Goal: Book appointment/travel/reservation

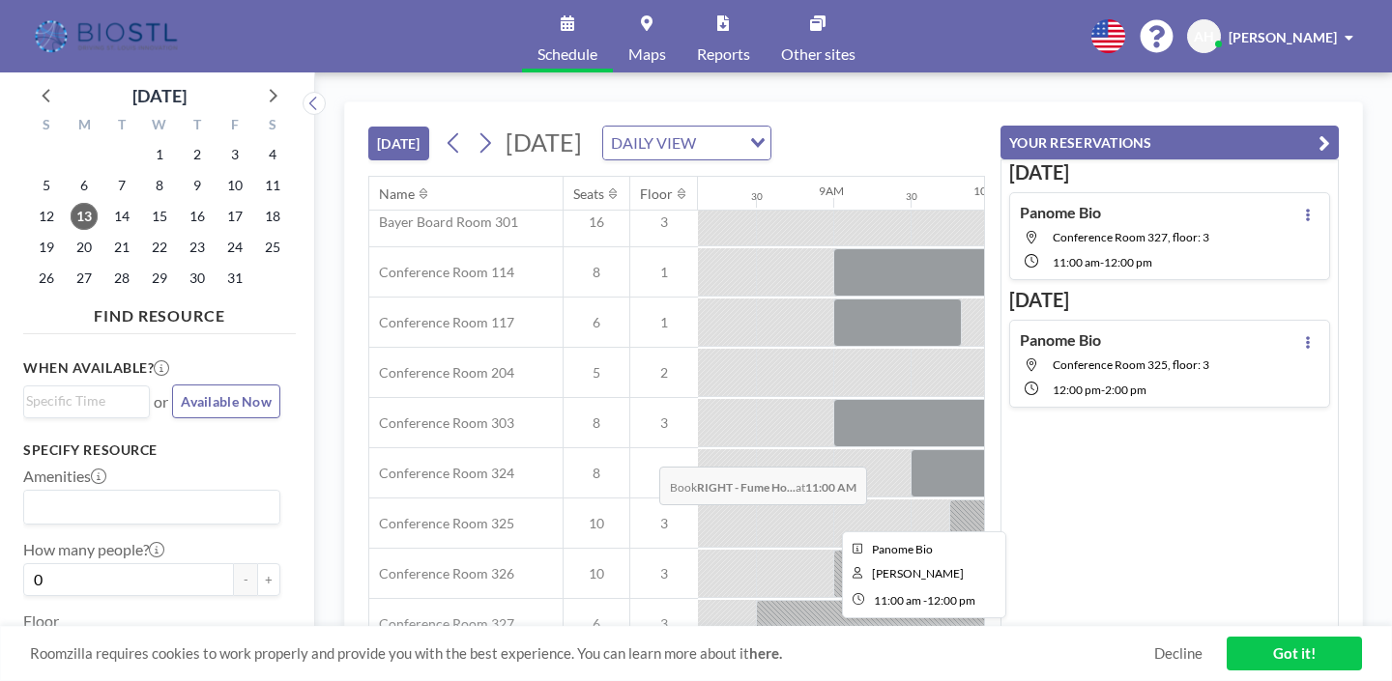
scroll to position [562, 1256]
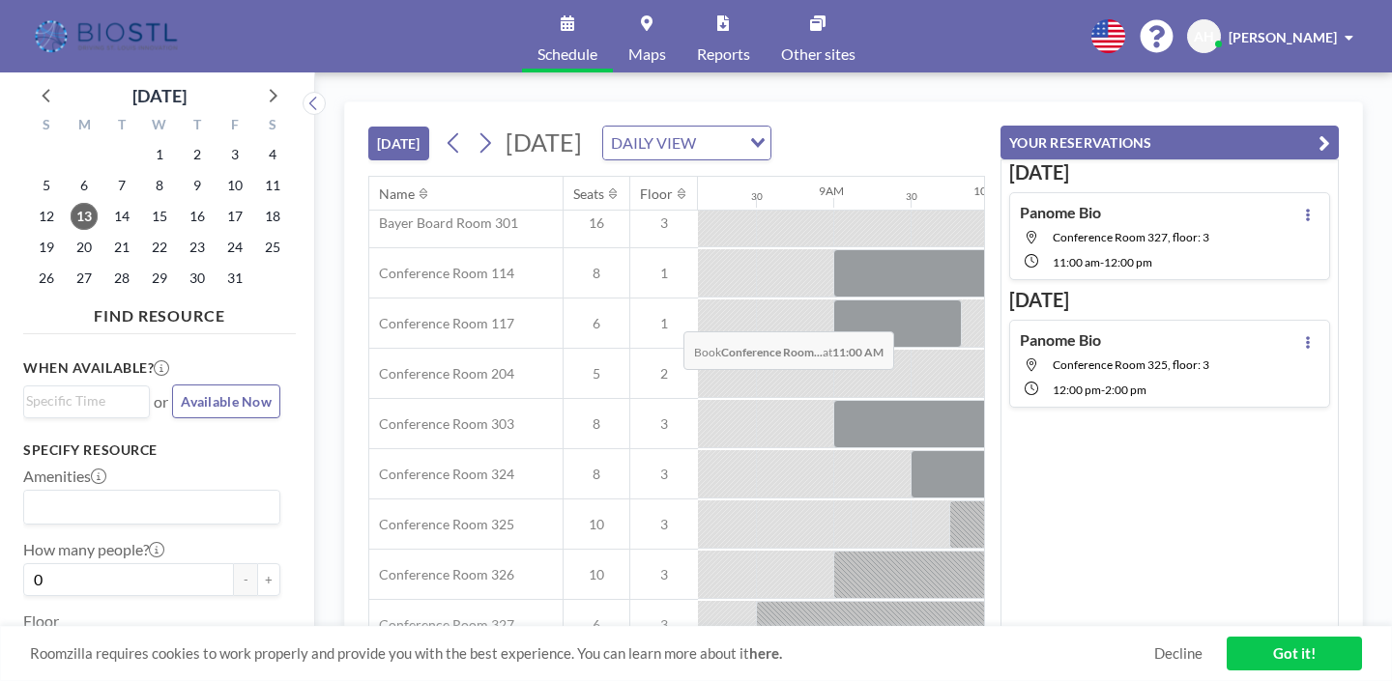
drag, startPoint x: 743, startPoint y: 409, endPoint x: 744, endPoint y: 286, distance: 122.7
click at [744, 286] on div "Conference Rooms [GEOGRAPHIC_DATA] 301 16 3 Conference Room 114 8 1 Conference …" at bounding box center [1132, 425] width 4039 height 552
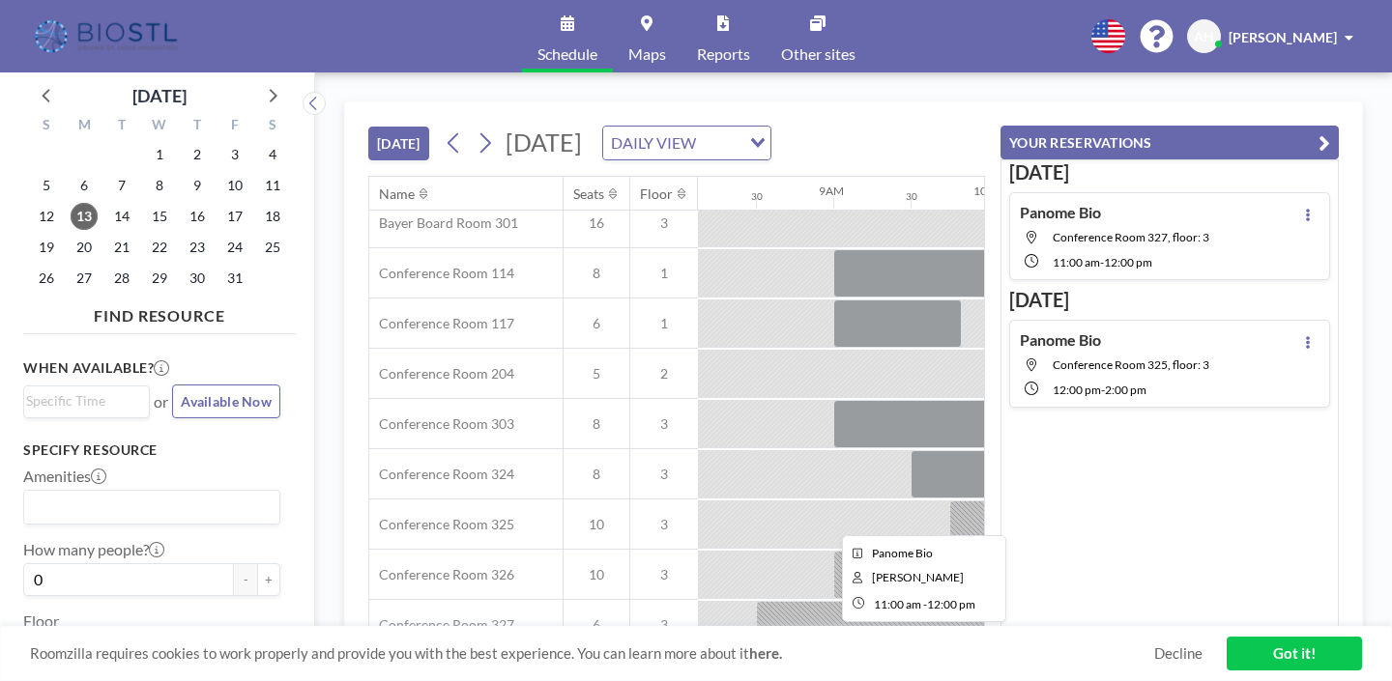
click at [1142, 601] on div at bounding box center [1219, 625] width 155 height 48
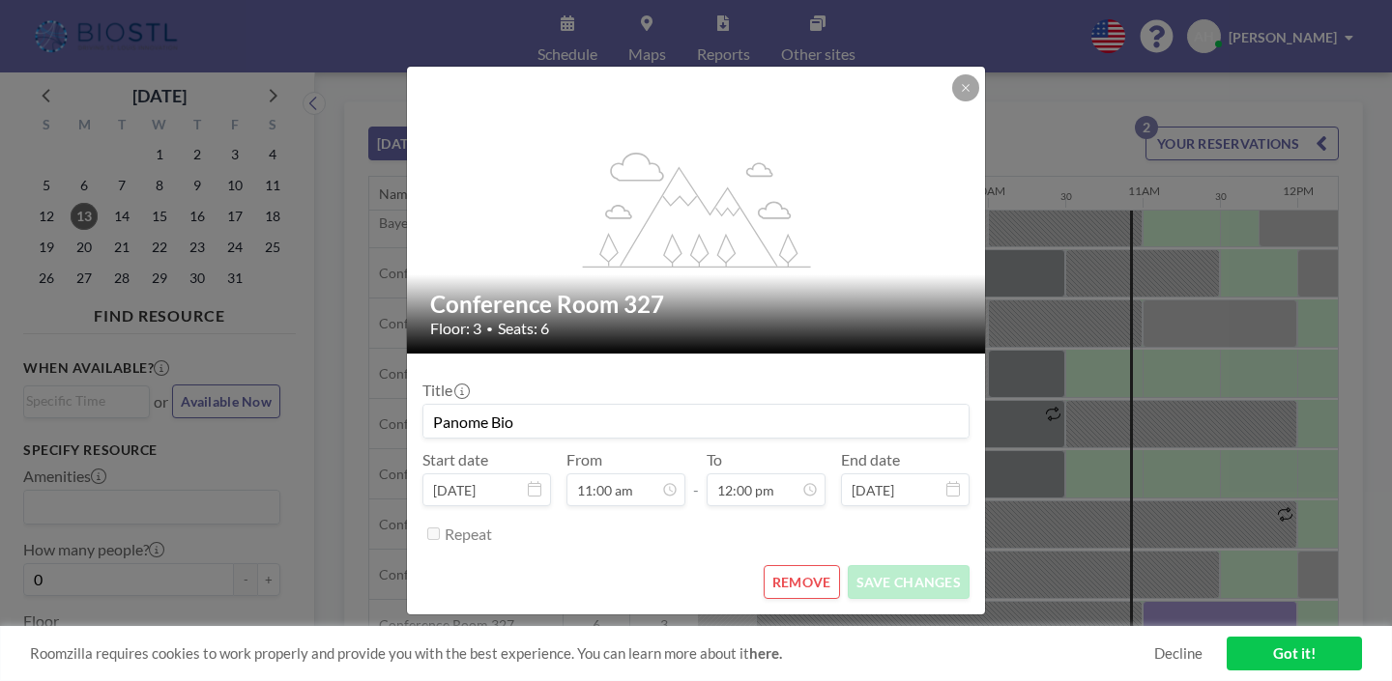
scroll to position [719, 0]
click at [799, 565] on button "REMOVE" at bounding box center [801, 582] width 76 height 34
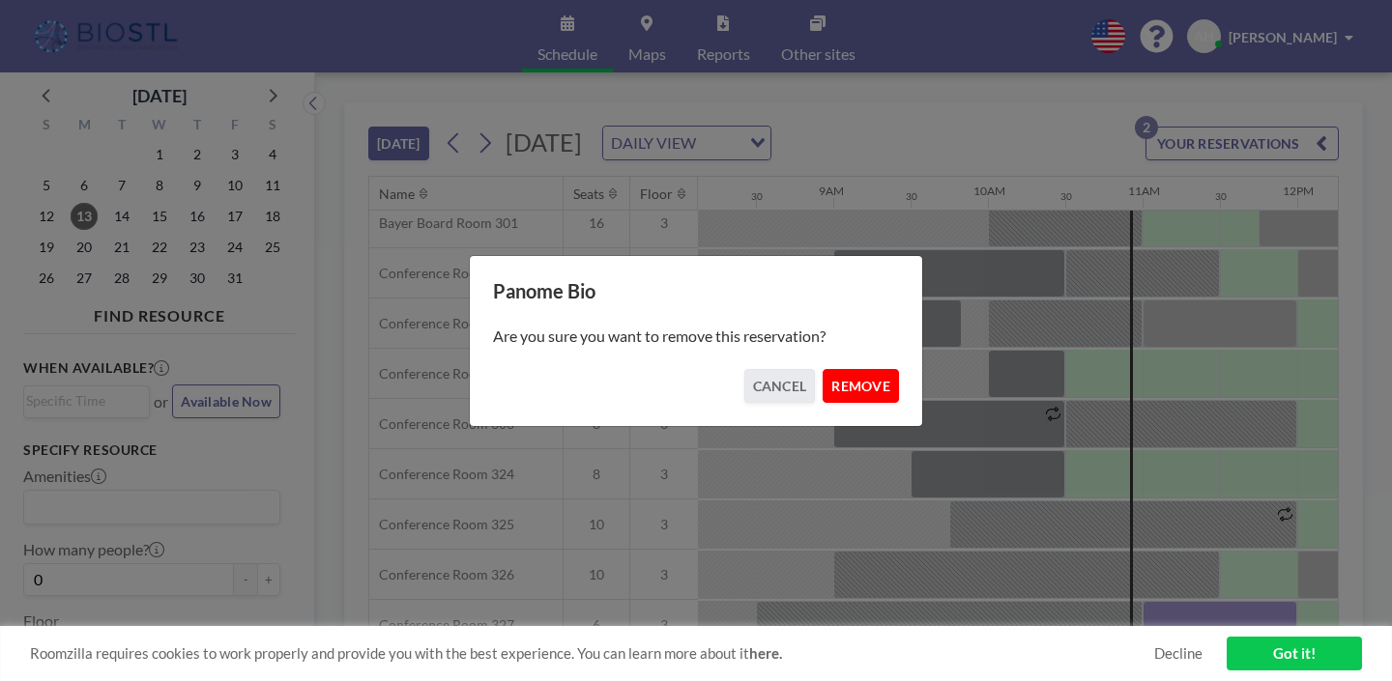
click at [852, 373] on button "REMOVE" at bounding box center [860, 386] width 76 height 34
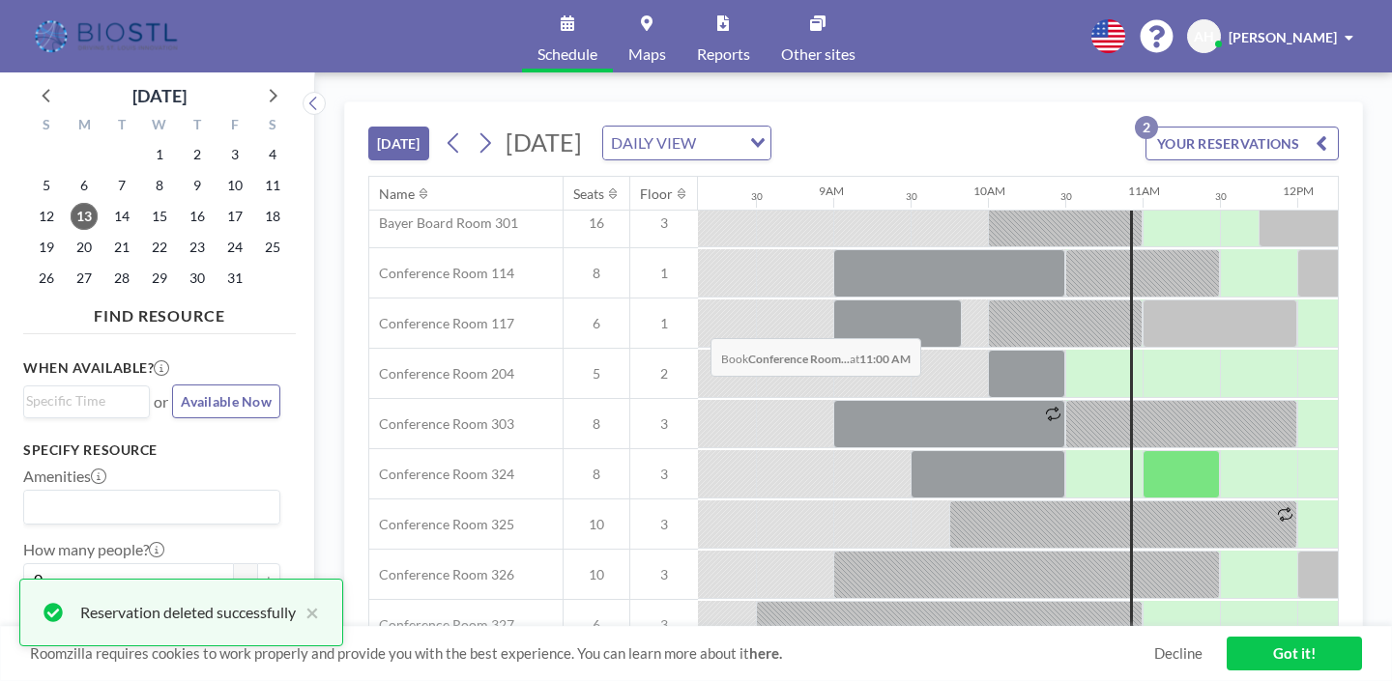
click at [1142, 450] on div at bounding box center [1180, 474] width 77 height 48
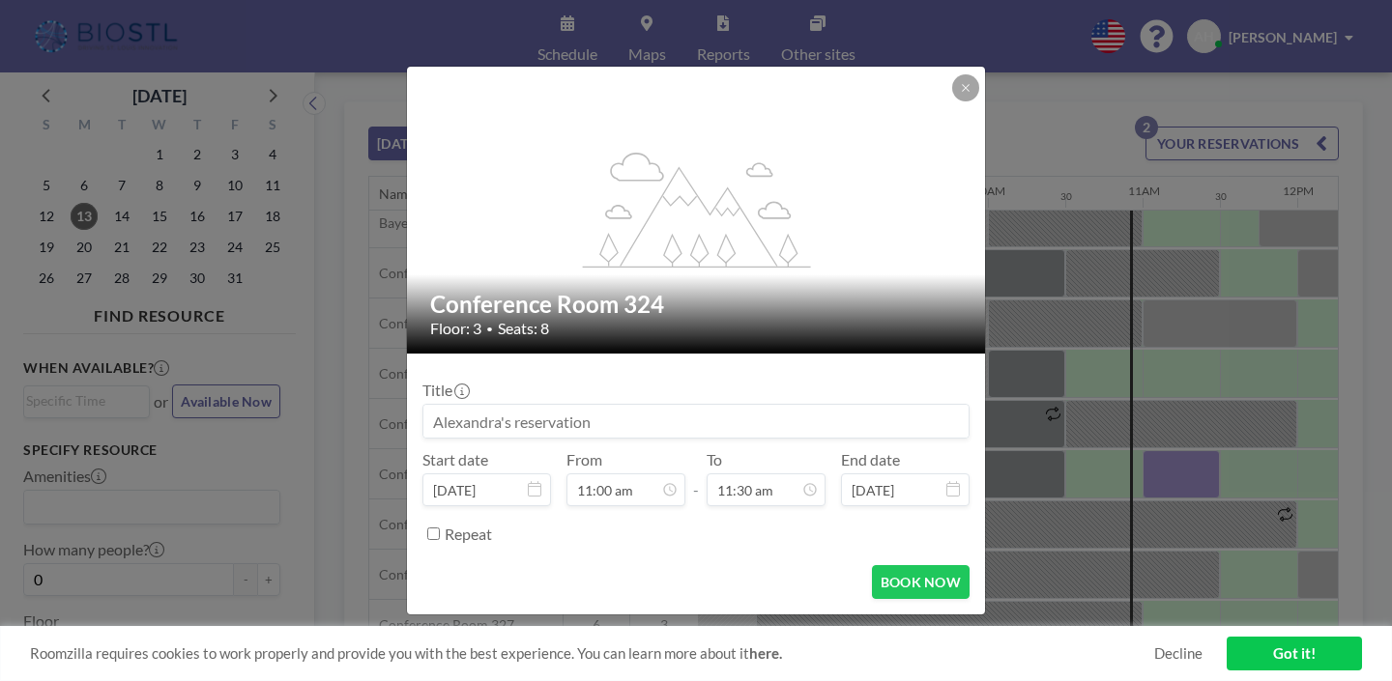
click at [673, 405] on input at bounding box center [695, 421] width 545 height 33
click at [527, 406] on input "PanomeBio" at bounding box center [695, 421] width 545 height 33
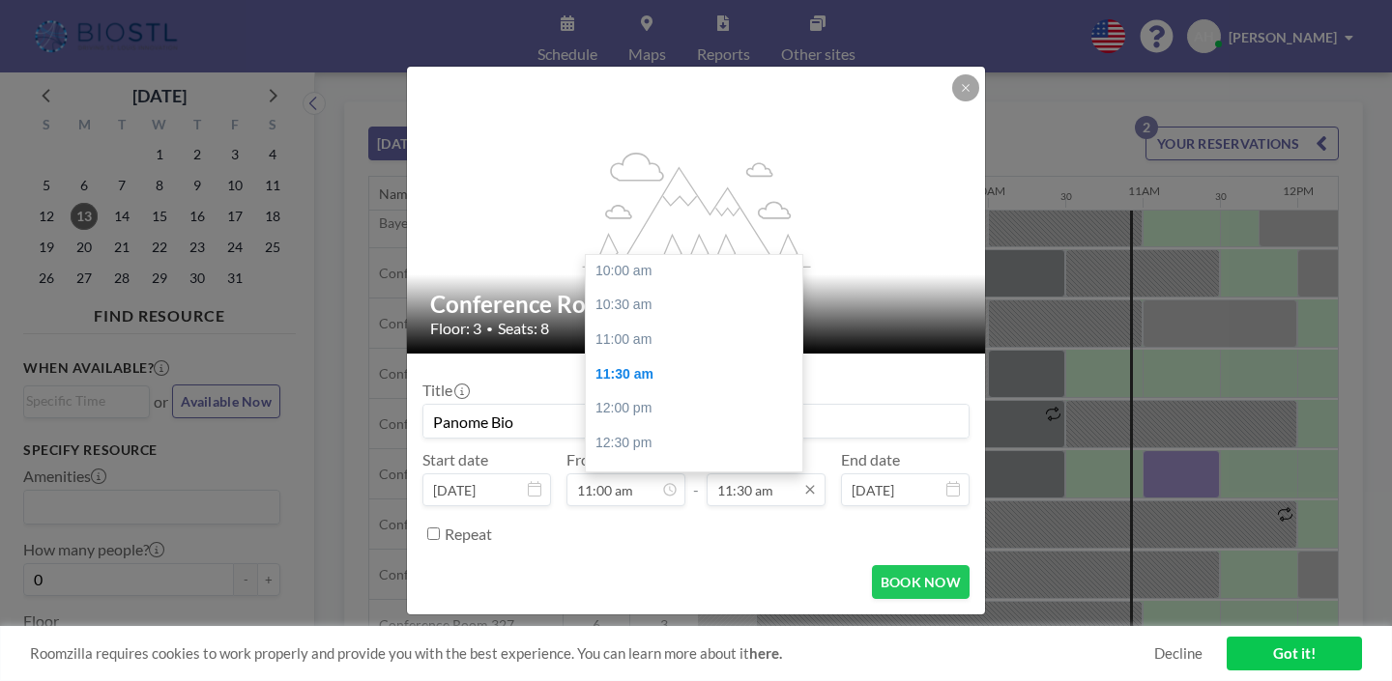
type input "Panome Bio"
click at [733, 474] on input "11:30 am" at bounding box center [765, 490] width 119 height 33
click at [643, 391] on div "12:00 pm" at bounding box center [694, 408] width 216 height 35
type input "12:00 pm"
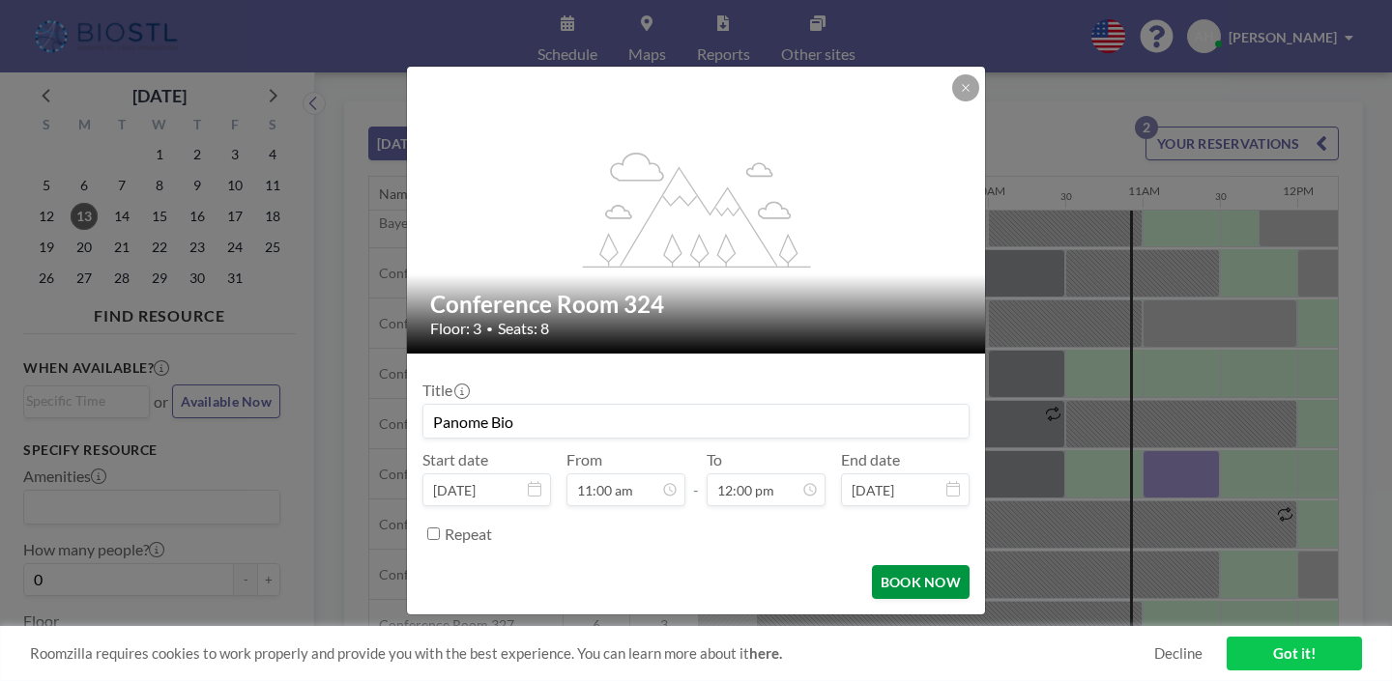
click at [876, 565] on button "BOOK NOW" at bounding box center [921, 582] width 98 height 34
